Goal: Task Accomplishment & Management: Manage account settings

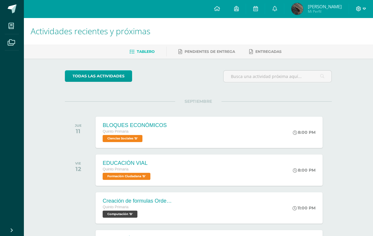
click at [356, 10] on icon at bounding box center [358, 8] width 5 height 5
click at [356, 40] on span "Cerrar sesión" at bounding box center [345, 40] width 27 height 6
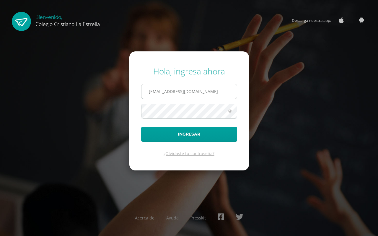
click at [219, 87] on input "[EMAIL_ADDRESS][DOMAIN_NAME]" at bounding box center [188, 91] width 95 height 14
type input "[EMAIL_ADDRESS][DOMAIN_NAME]"
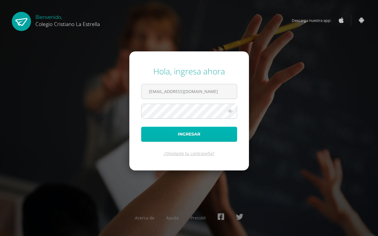
click at [214, 137] on button "Ingresar" at bounding box center [189, 134] width 96 height 15
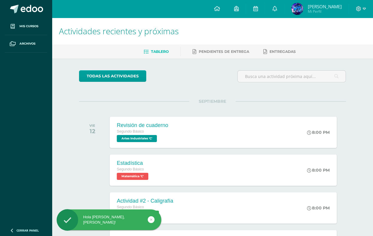
click at [71, 140] on div "todas las Actividades No tienes actividades Échale un vistazo a los demás perío…" at bounding box center [212, 215] width 291 height 315
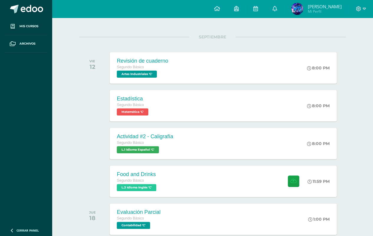
scroll to position [70, 0]
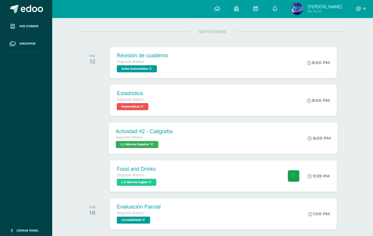
click at [202, 132] on div "Actividad #2 - Caligrafía Segundo Básico L.1 Idioma Español 'C' 8:00 PM Activid…" at bounding box center [223, 138] width 229 height 32
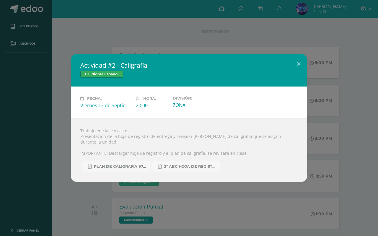
click at [157, 36] on div "Actividad #2 - Caligrafía L.1 Idioma Español Fecha: [DATE] Hora: 20:00 División:" at bounding box center [189, 118] width 378 height 236
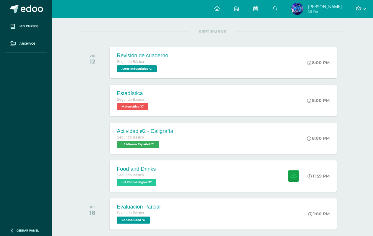
click at [150, 60] on div "Segundo Básico" at bounding box center [142, 62] width 51 height 6
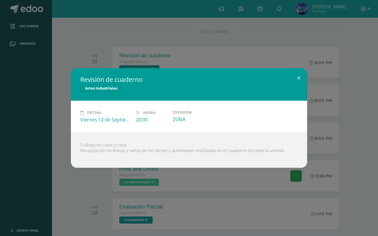
click at [166, 44] on div "Revisión de cuaderno Artes Industriales Fecha: [DATE] Hora: 20:00 División:" at bounding box center [189, 118] width 378 height 236
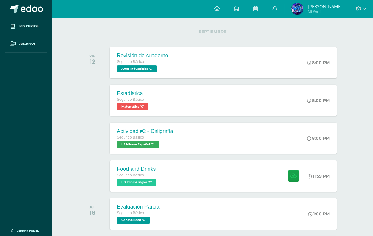
scroll to position [210, 0]
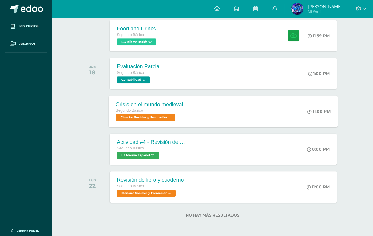
click at [141, 109] on div "Segundo Básico" at bounding box center [149, 110] width 67 height 6
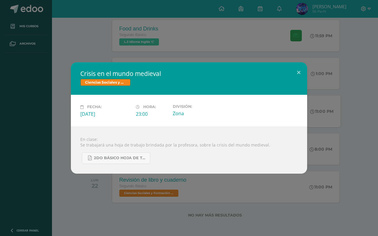
click at [155, 37] on div "Crisis en el mundo medieval Ciencias Sociales y Formación Ciudadana Fecha: Juev…" at bounding box center [189, 118] width 378 height 236
